Goal: Information Seeking & Learning: Understand process/instructions

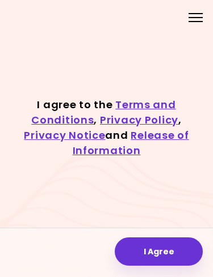
click at [130, 141] on link "Release of Information" at bounding box center [131, 142] width 116 height 29
click at [193, 14] on div at bounding box center [195, 13] width 14 height 1
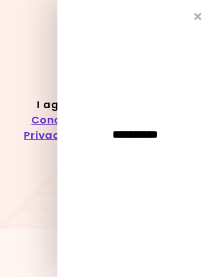
click at [195, 19] on icon "Close" at bounding box center [197, 16] width 7 height 10
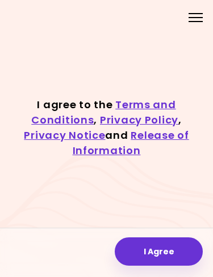
click at [114, 127] on link "Privacy Policy" at bounding box center [139, 120] width 78 height 14
click at [135, 143] on link "Release of Information" at bounding box center [131, 142] width 116 height 29
click at [137, 112] on link "Terms and Conditions" at bounding box center [103, 111] width 144 height 29
